Goal: Information Seeking & Learning: Learn about a topic

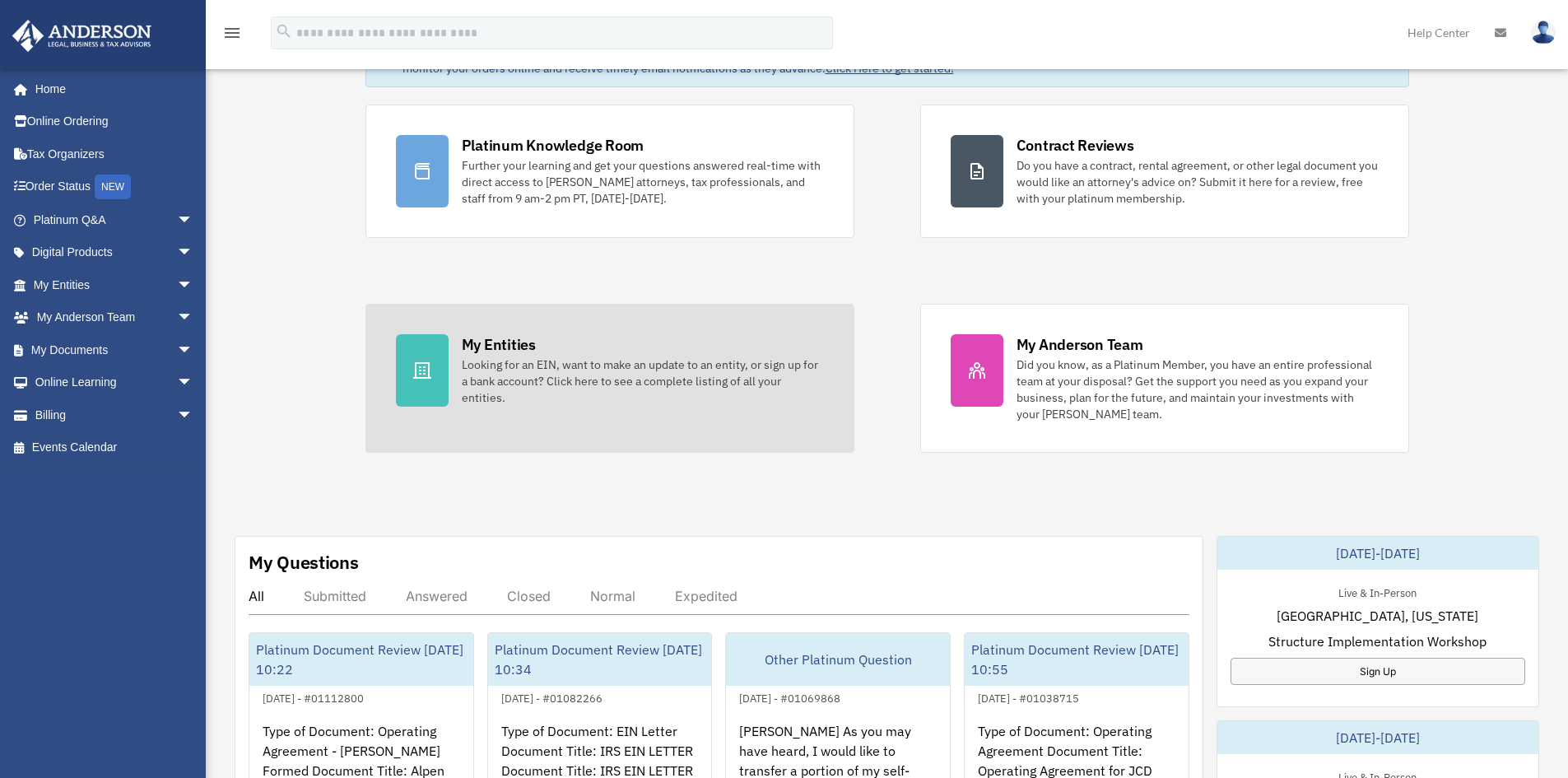
scroll to position [329, 0]
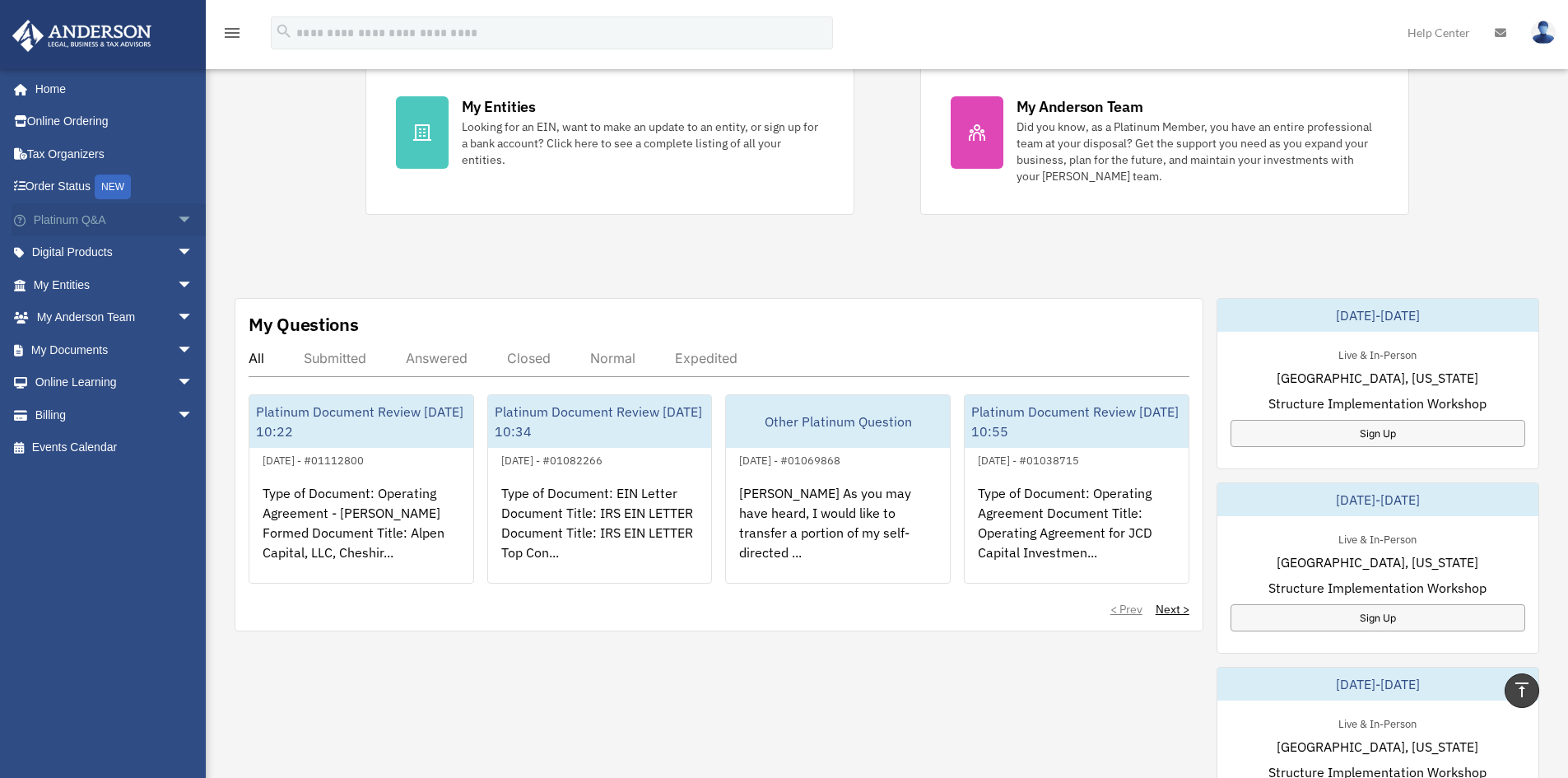
click at [42, 220] on link "Platinum Q&A arrow_drop_down" at bounding box center [115, 219] width 207 height 33
click at [73, 221] on link "Platinum Q&A arrow_drop_down" at bounding box center [115, 219] width 207 height 33
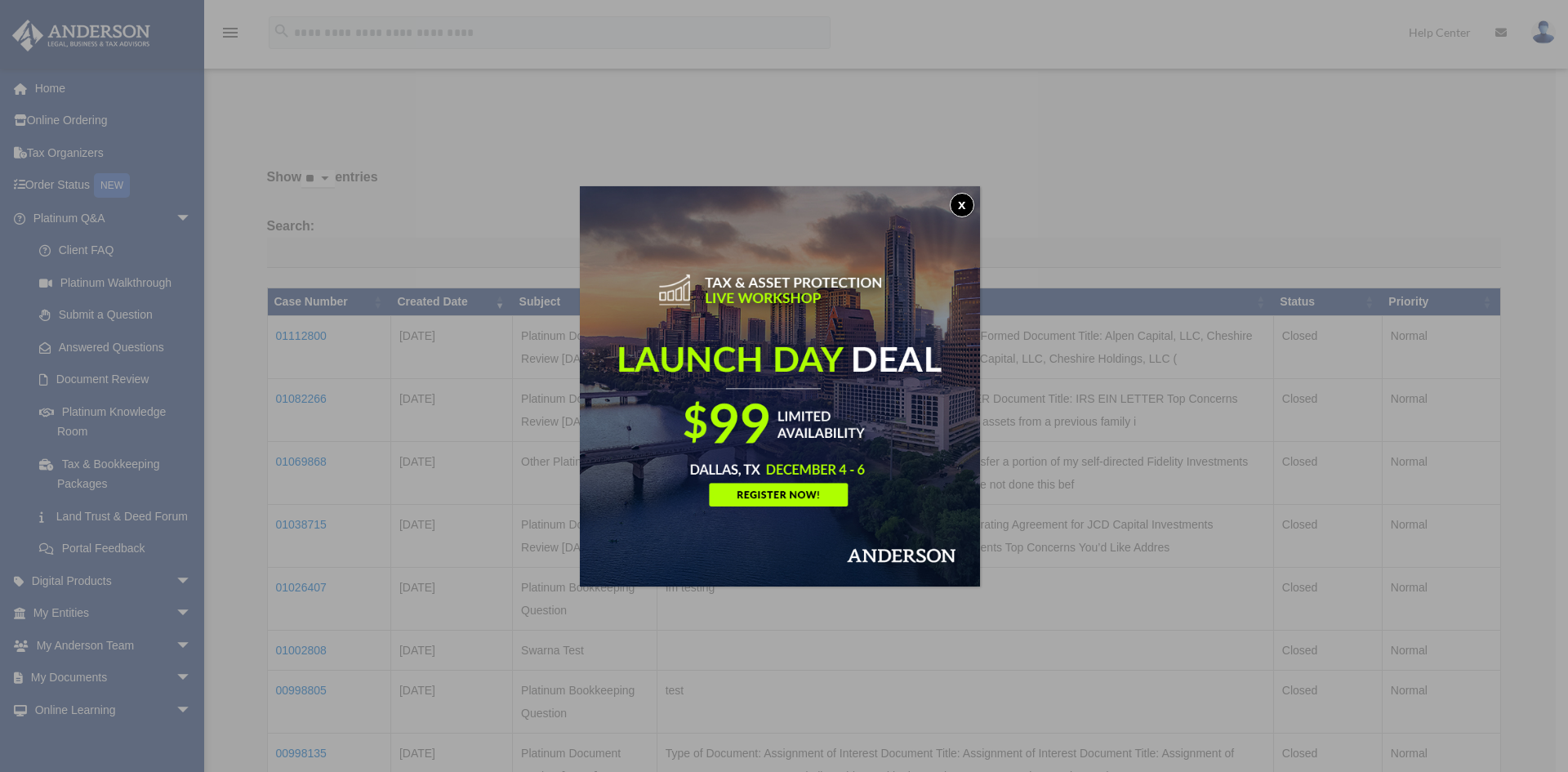
click at [967, 199] on button "x" at bounding box center [962, 204] width 24 height 24
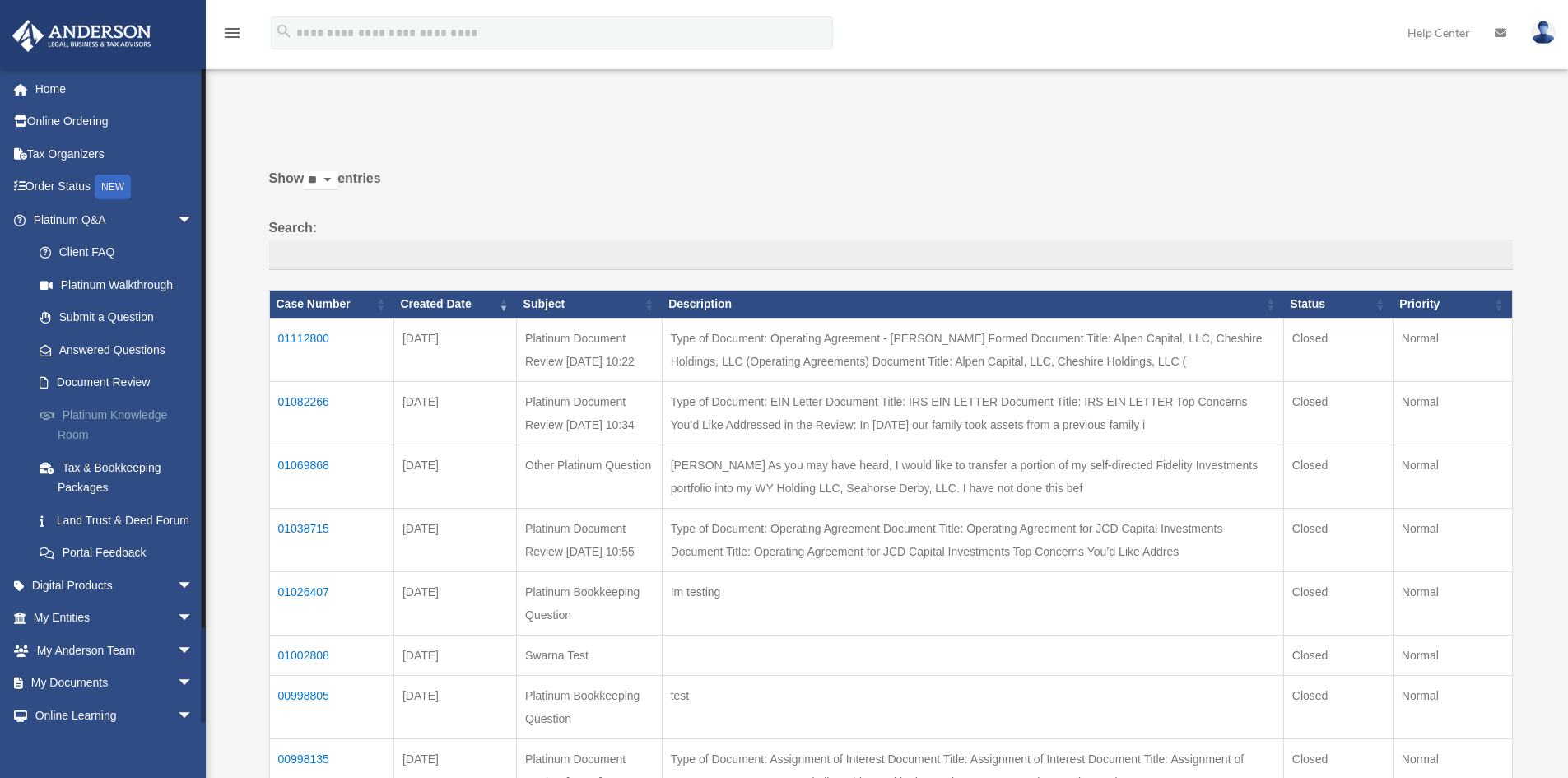
click at [92, 412] on link "Platinum Knowledge Room" at bounding box center [120, 424] width 195 height 53
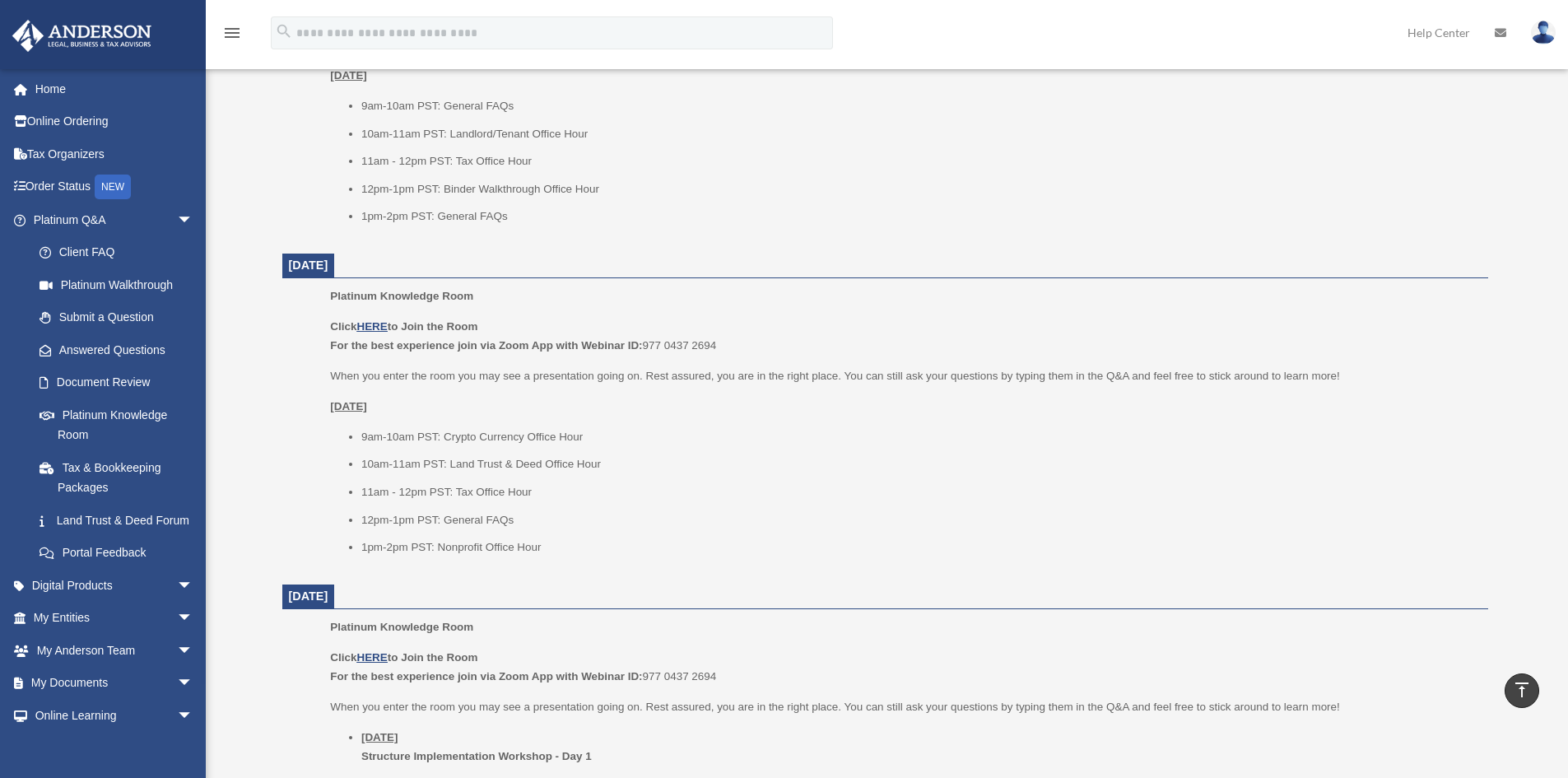
scroll to position [823, 0]
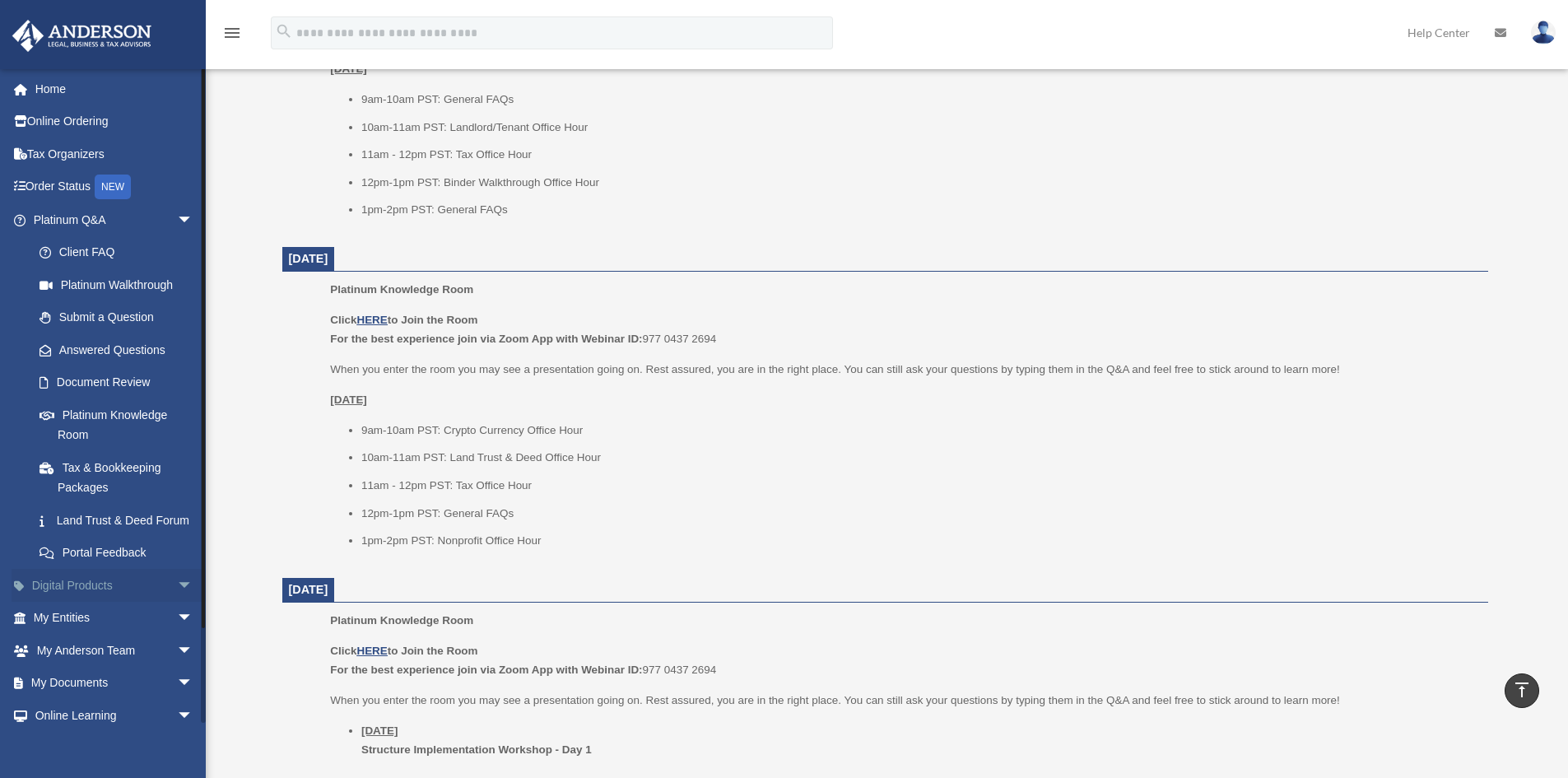
click at [179, 597] on span "arrow_drop_down" at bounding box center [193, 586] width 33 height 34
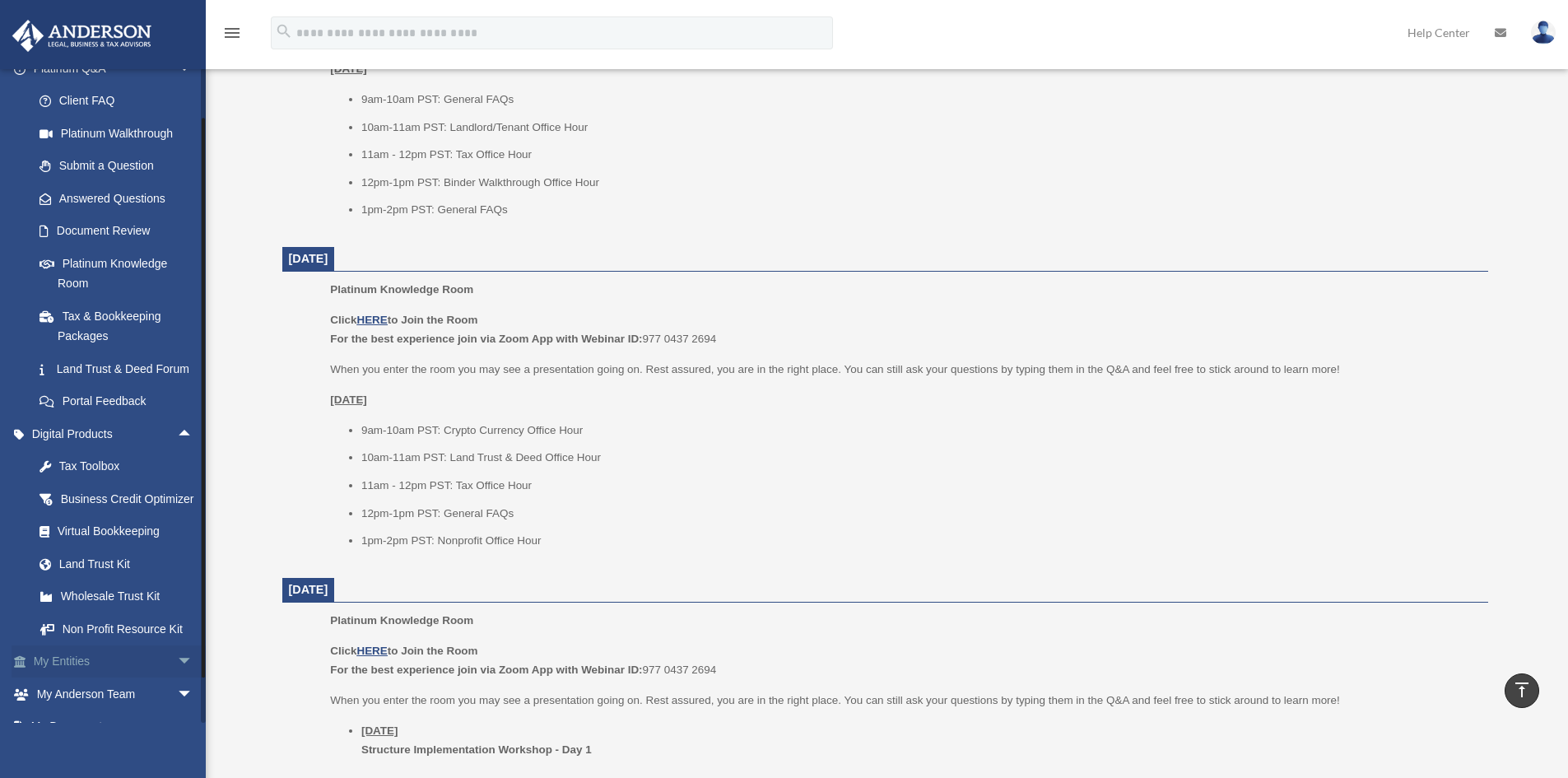
scroll to position [165, 0]
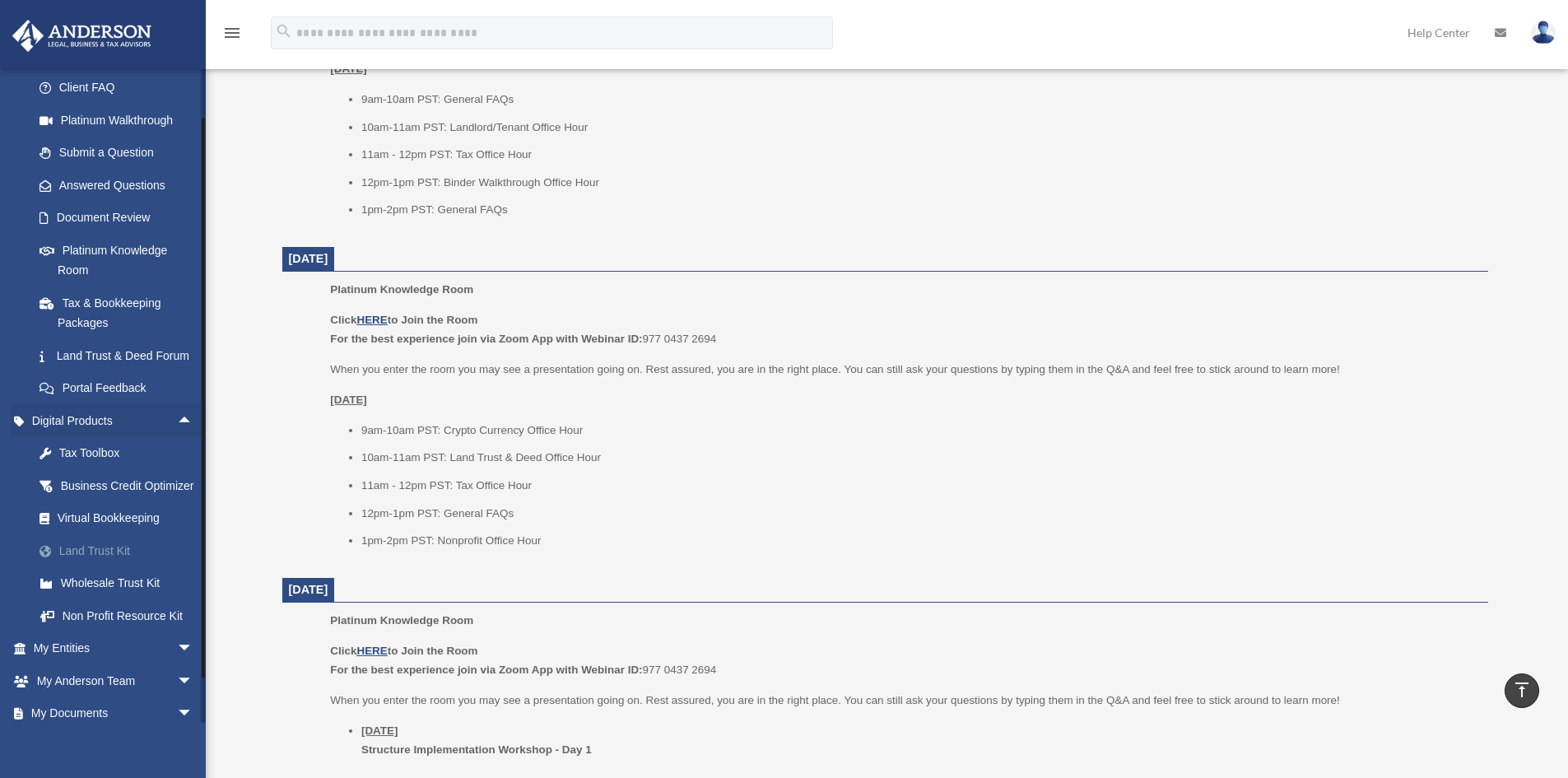
click at [93, 561] on div "Land Trust Kit" at bounding box center [128, 550] width 140 height 20
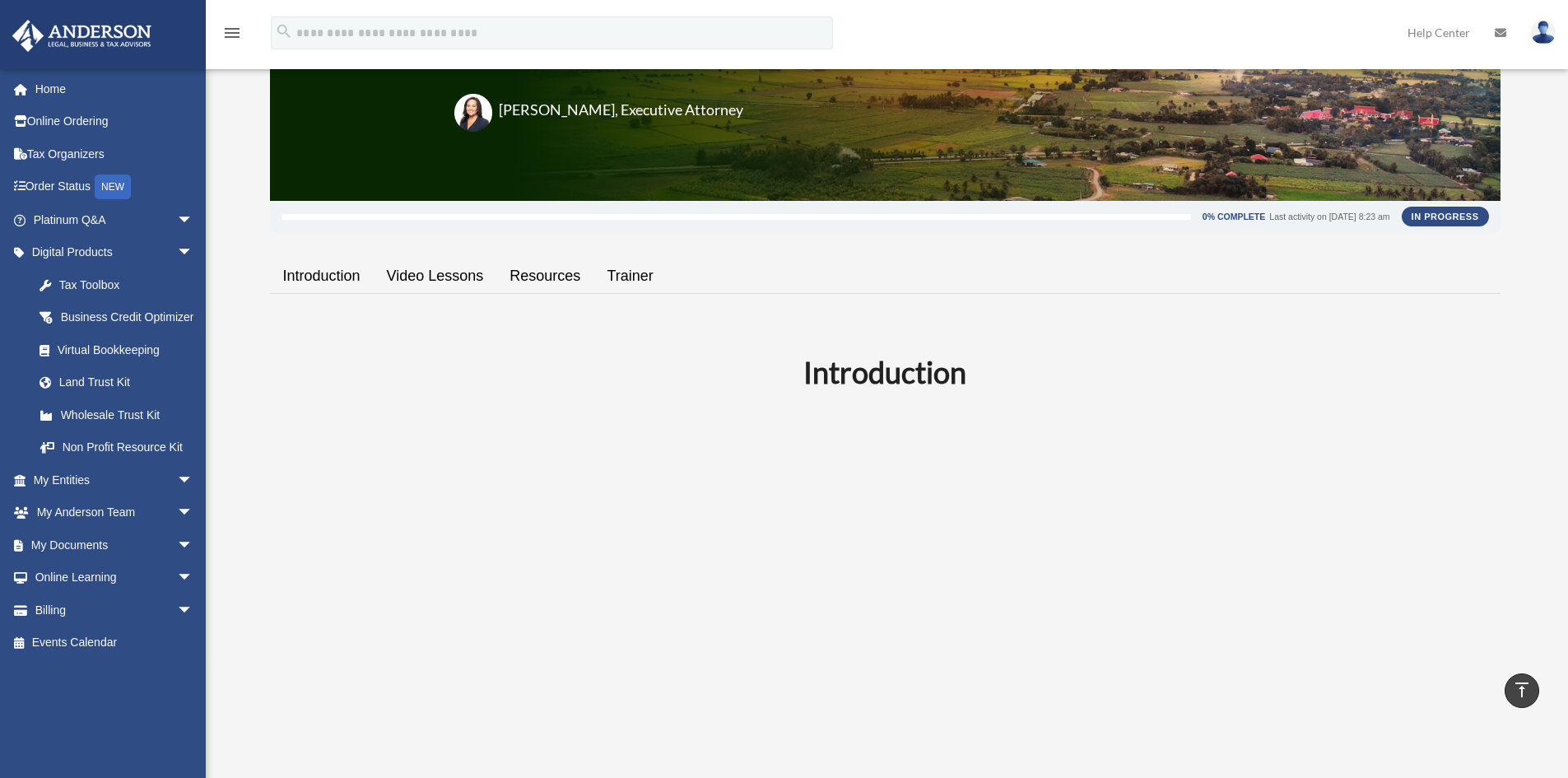
scroll to position [164, 0]
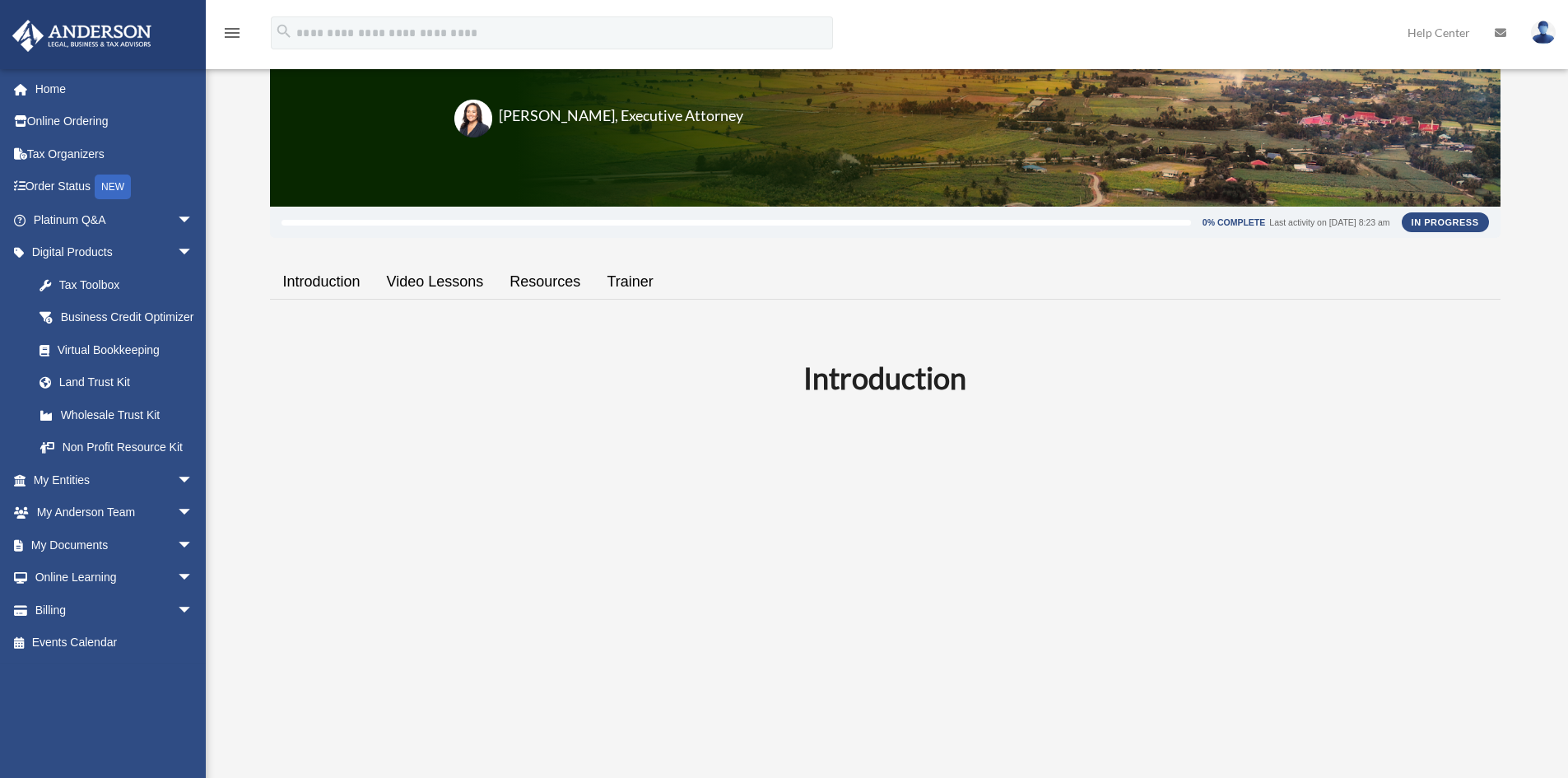
click at [439, 283] on link "Video Lessons" at bounding box center [435, 282] width 124 height 47
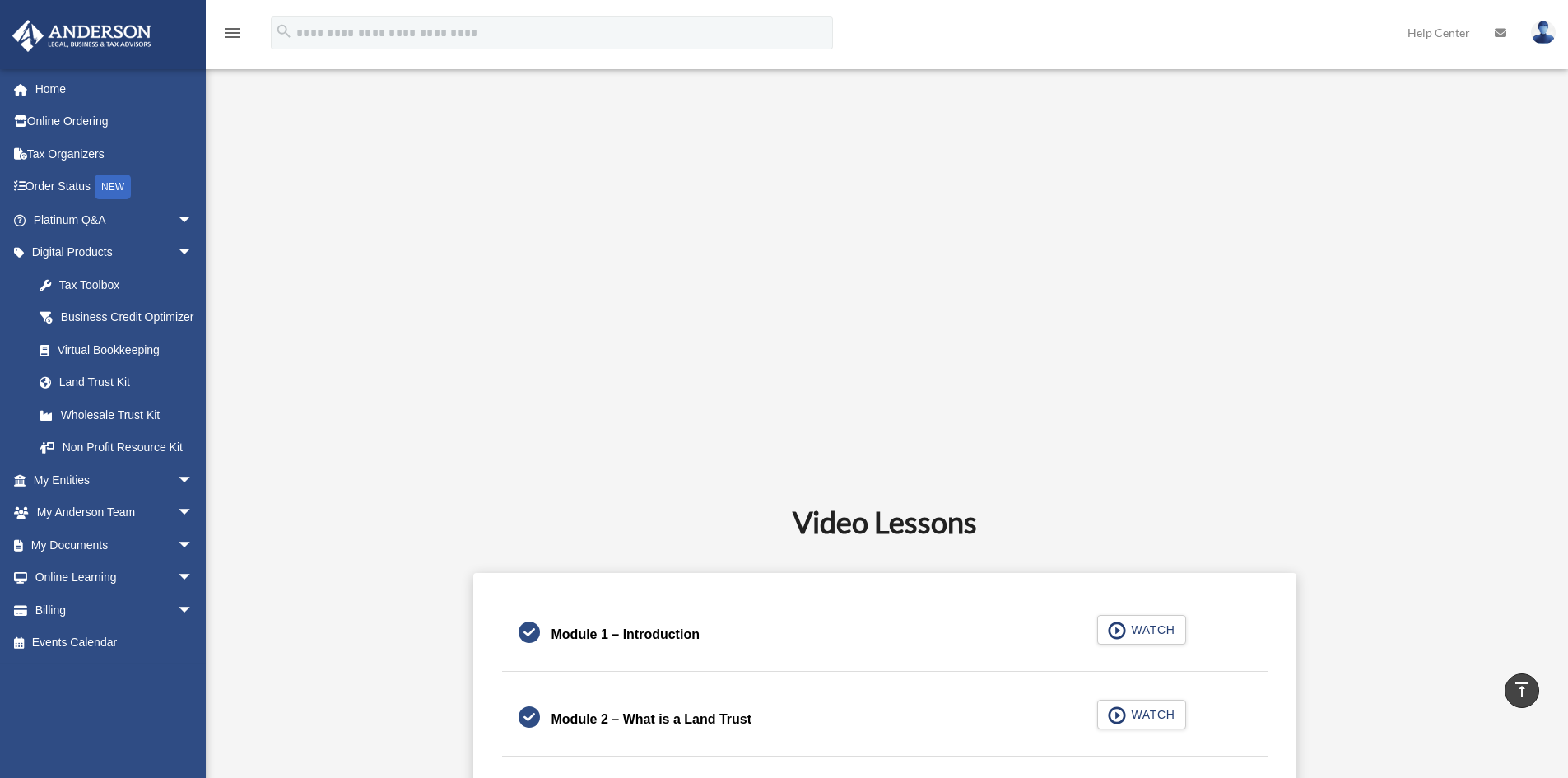
scroll to position [250, 0]
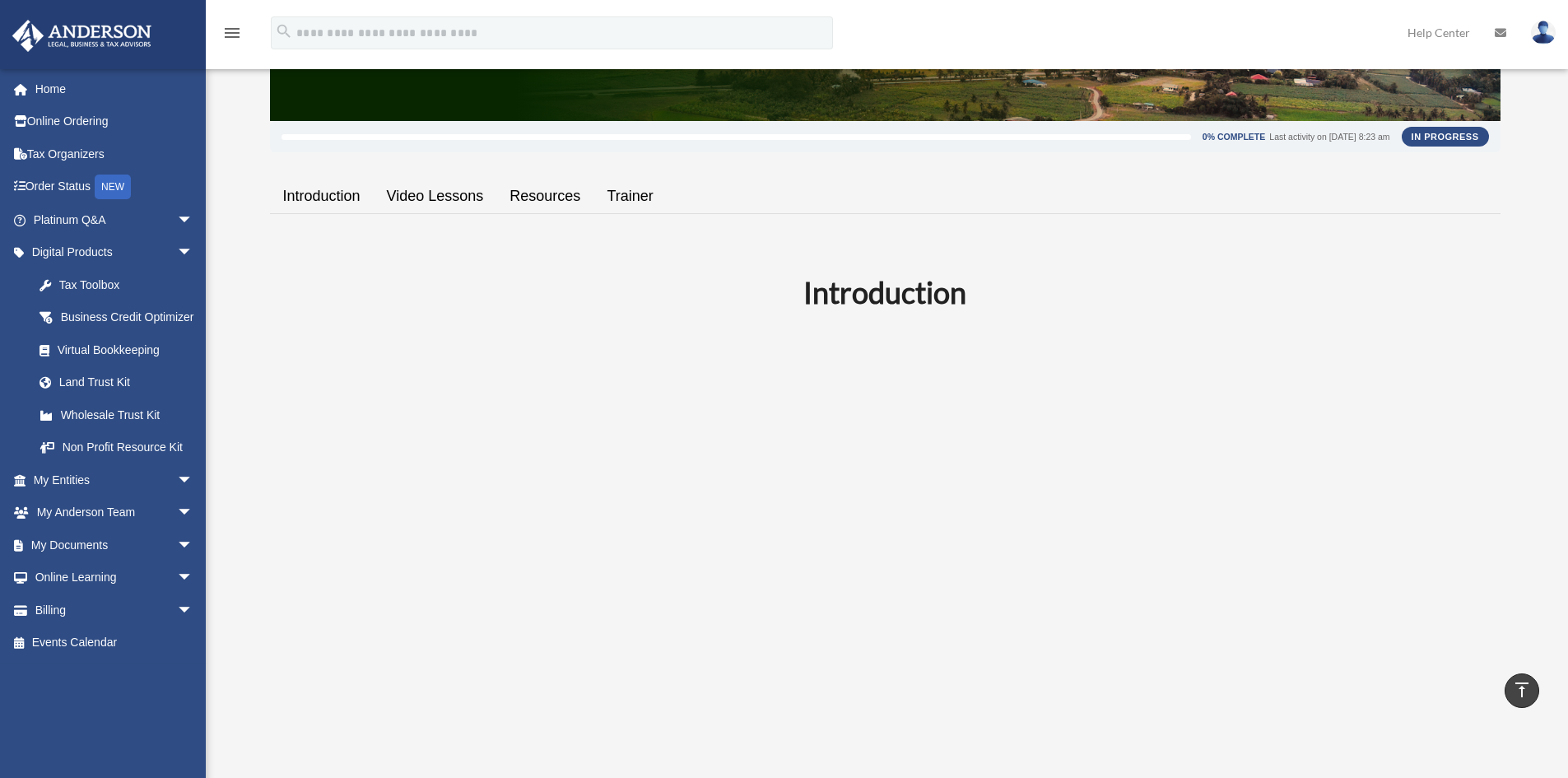
click at [542, 202] on link "Resources" at bounding box center [545, 197] width 97 height 47
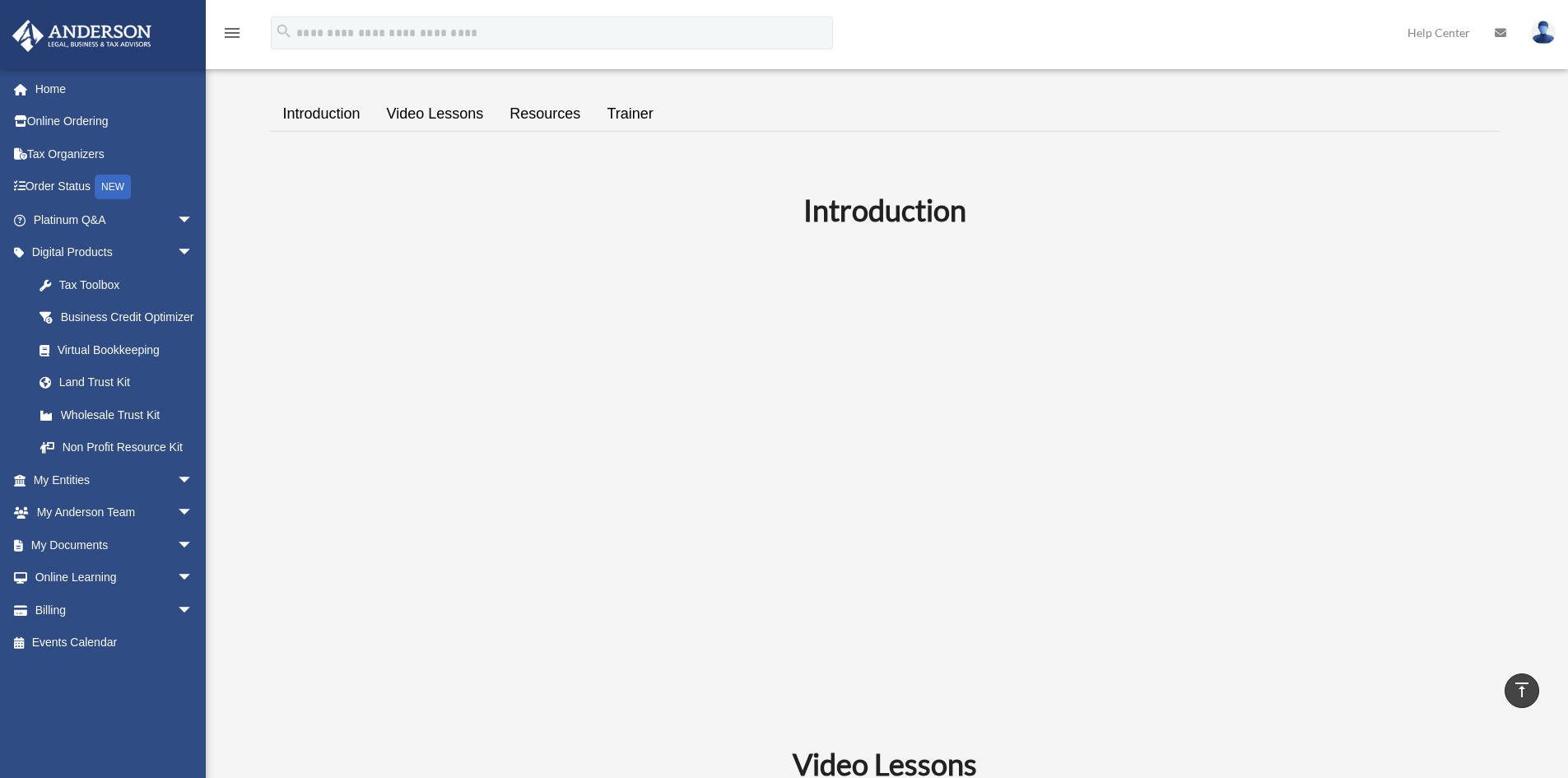
scroll to position [314, 0]
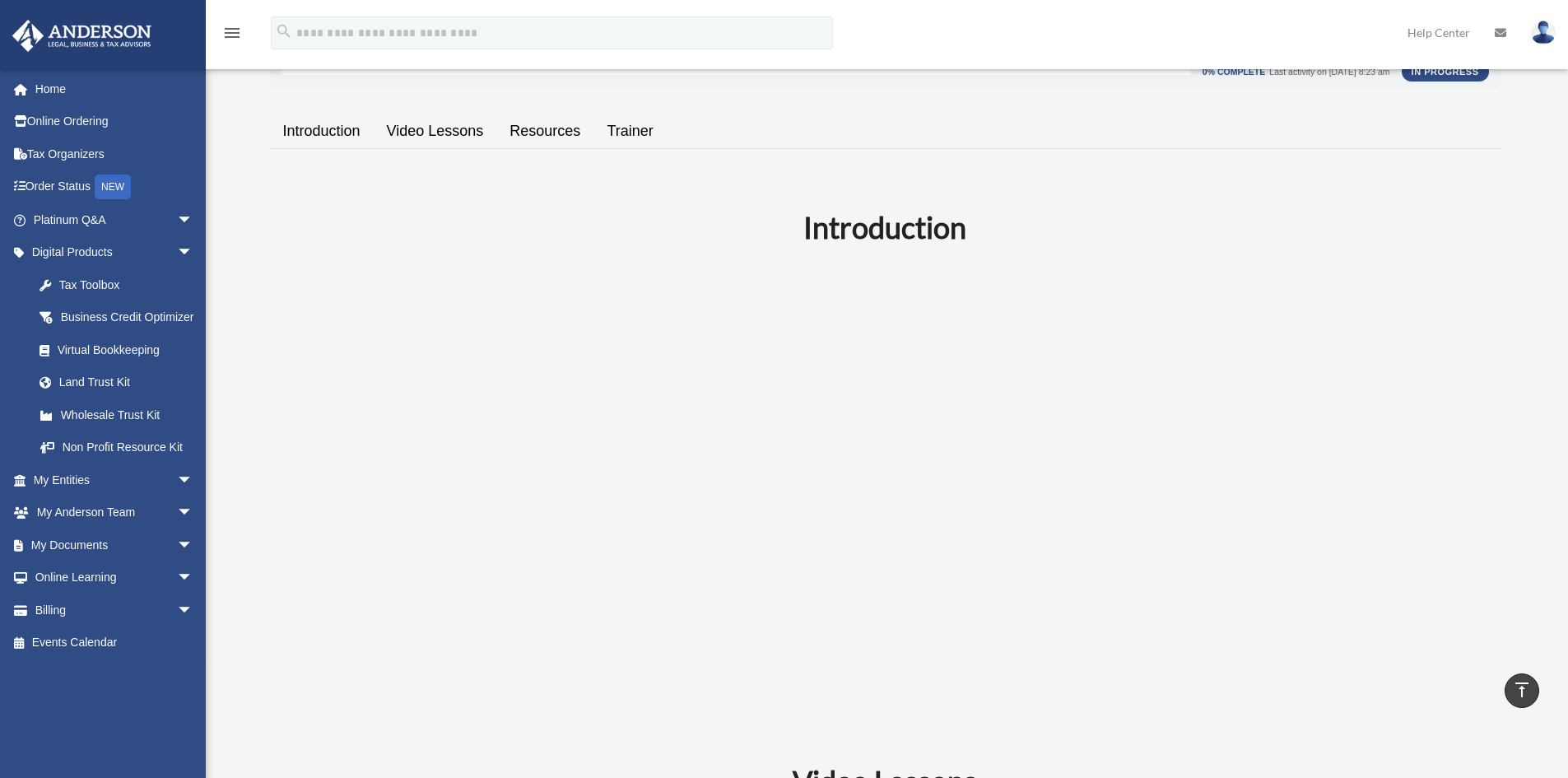
click at [629, 125] on link "Trainer" at bounding box center [629, 131] width 72 height 47
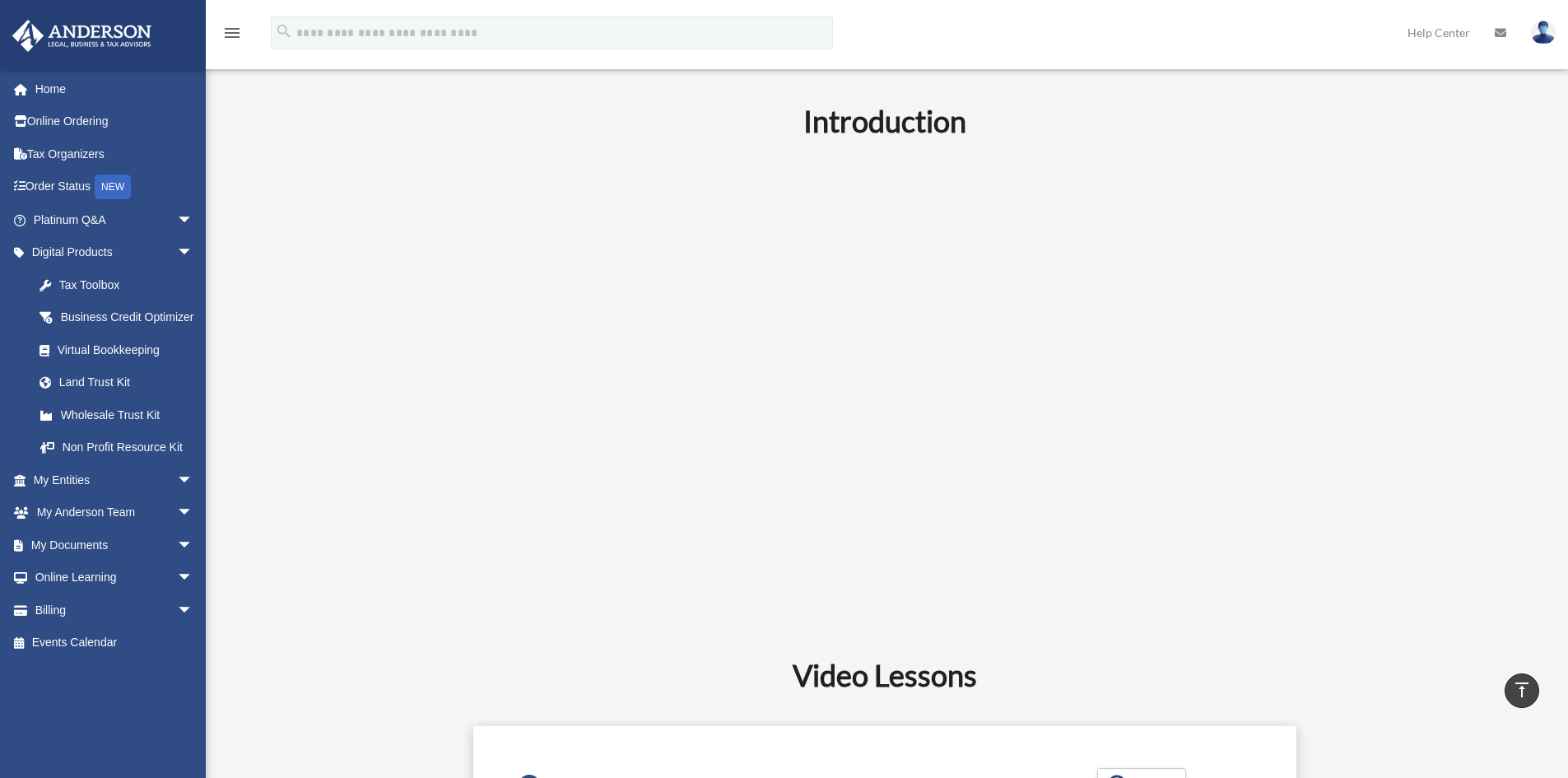
scroll to position [353, 0]
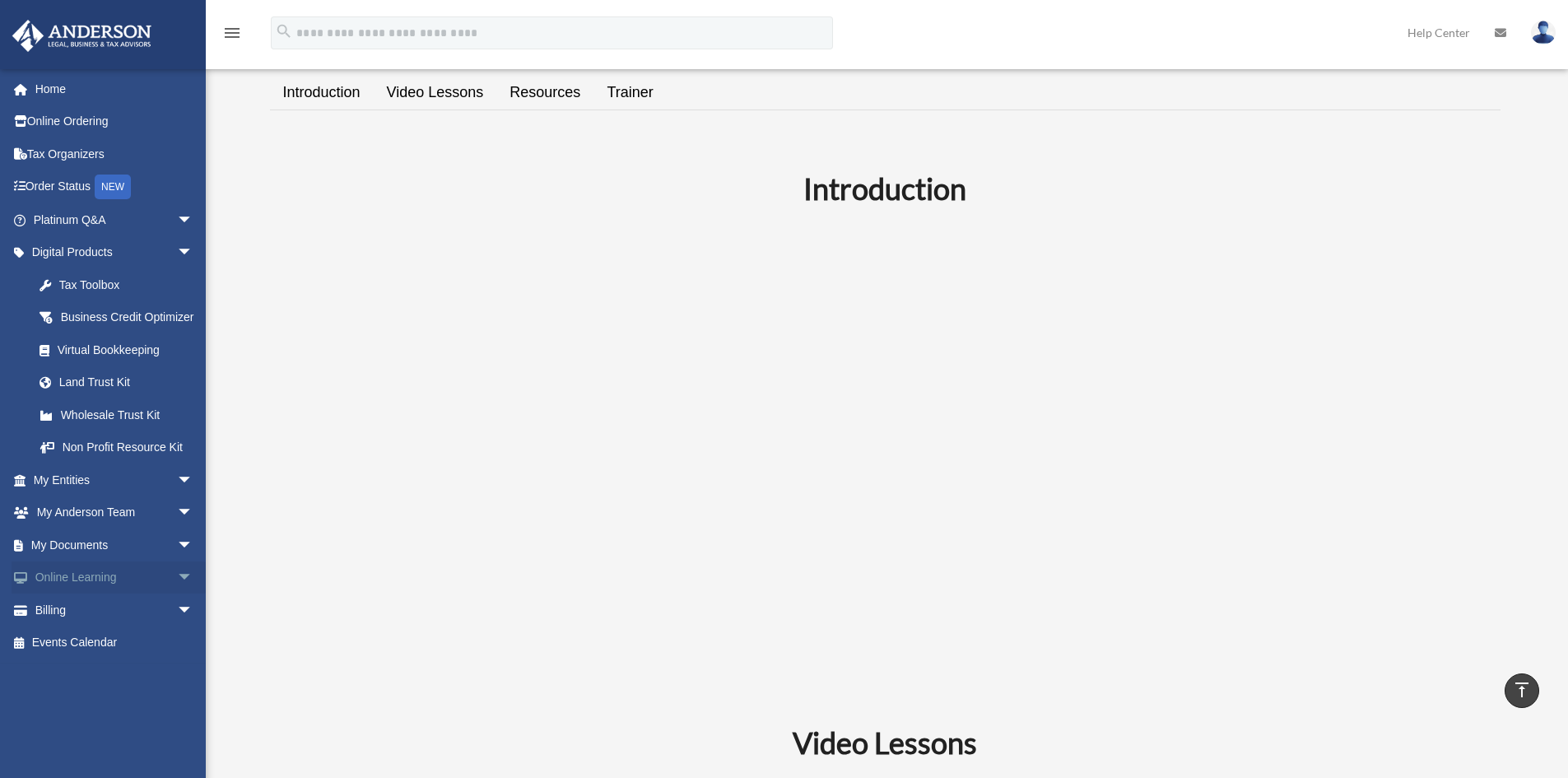
click at [179, 595] on span "arrow_drop_down" at bounding box center [193, 578] width 33 height 34
